Goal: Obtain resource: Obtain resource

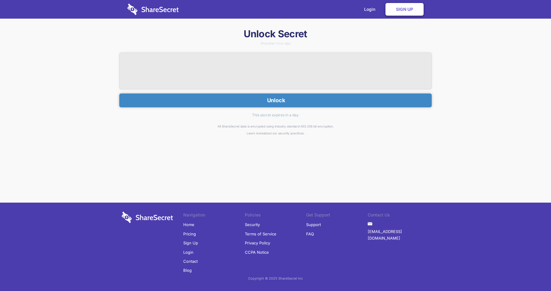
click at [255, 95] on button "Unlock" at bounding box center [275, 100] width 312 height 14
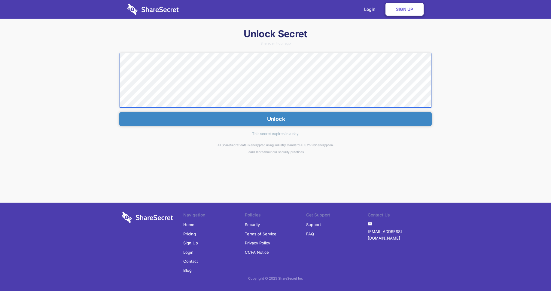
click at [89, 58] on div "Unlock Secret Shared an hour ago Unlock This secret expires in a day. All Share…" at bounding box center [275, 136] width 551 height 216
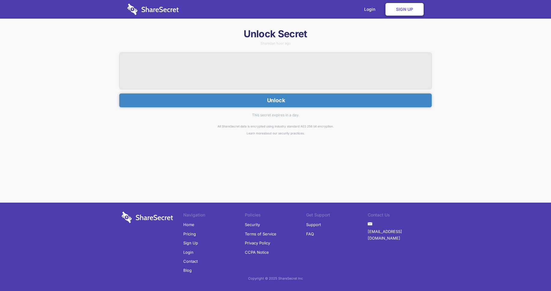
click at [300, 100] on button "Unlock" at bounding box center [275, 100] width 312 height 14
